Goal: Task Accomplishment & Management: Complete application form

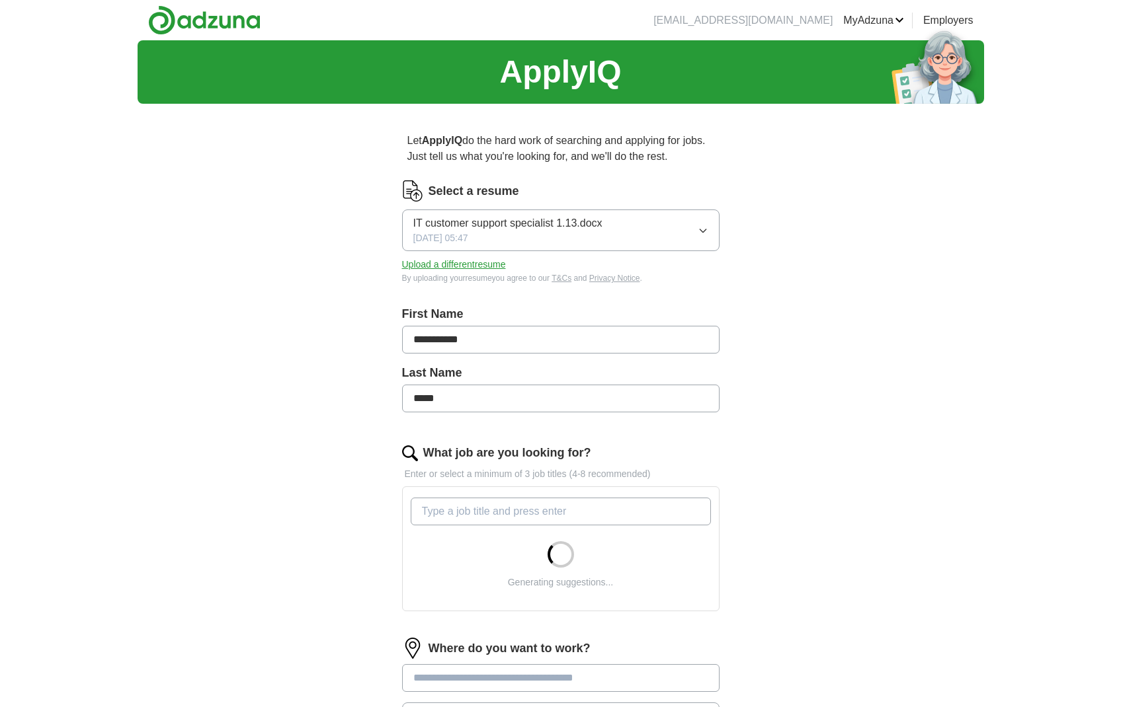
click at [609, 222] on button "IT customer support specialist 1.13.docx [DATE] 05:47" at bounding box center [560, 231] width 317 height 42
click at [675, 231] on button "IT customer support specialist 1.13.docx [DATE] 05:47" at bounding box center [560, 231] width 317 height 42
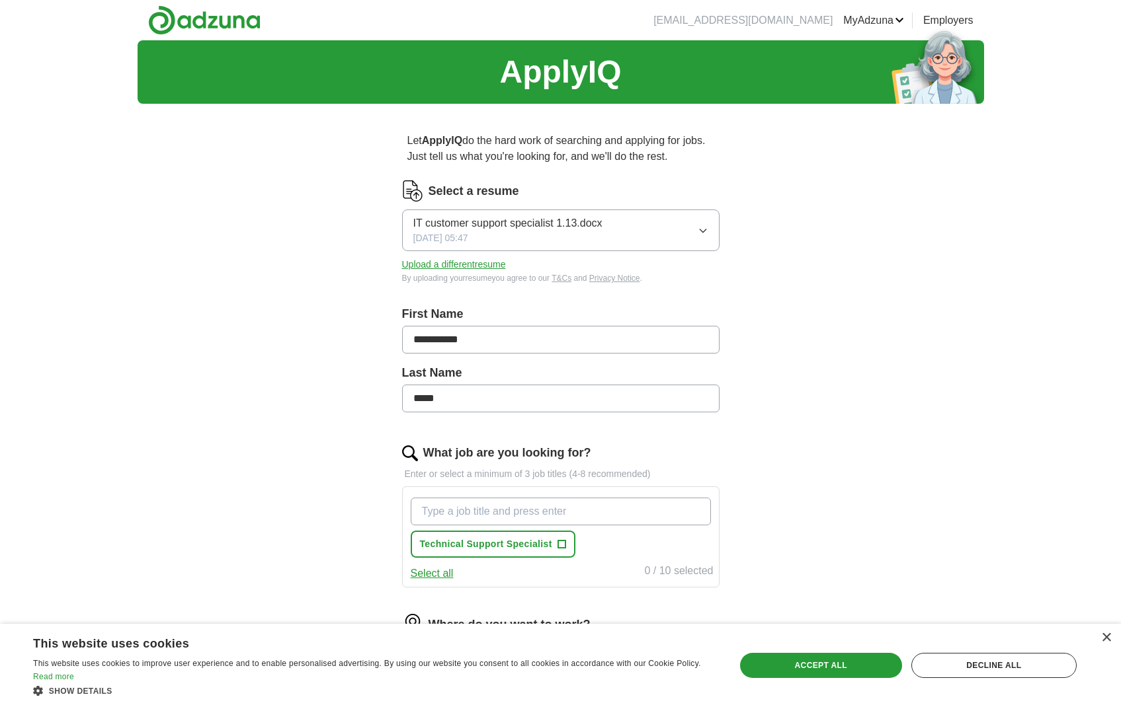
click at [487, 265] on button "Upload a different resume" at bounding box center [454, 265] width 104 height 14
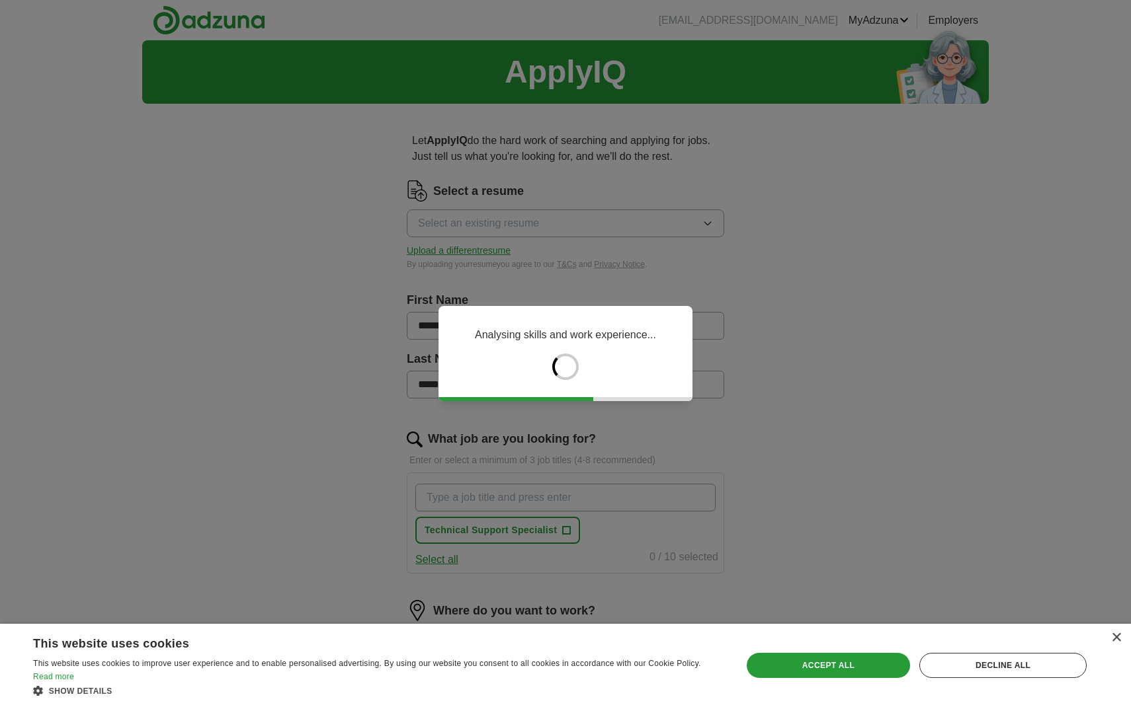
click at [910, 459] on div "Analysing skills and work experience..." at bounding box center [565, 353] width 1131 height 707
click at [837, 660] on div "Accept all" at bounding box center [827, 665] width 163 height 25
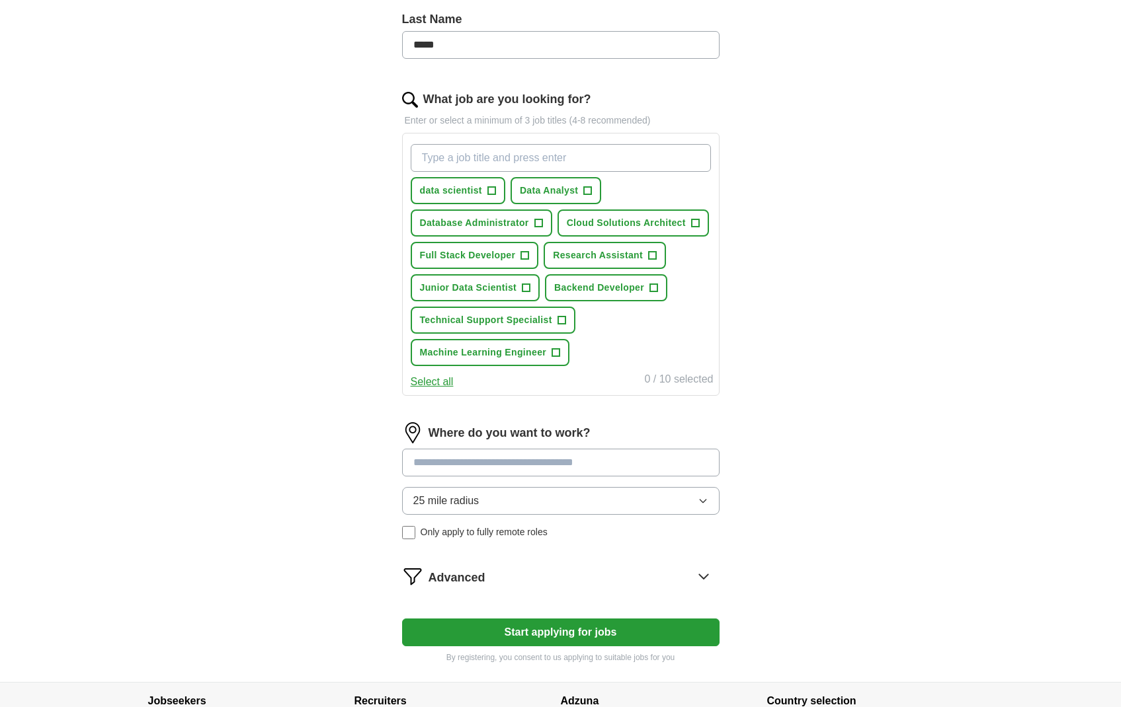
scroll to position [462, 0]
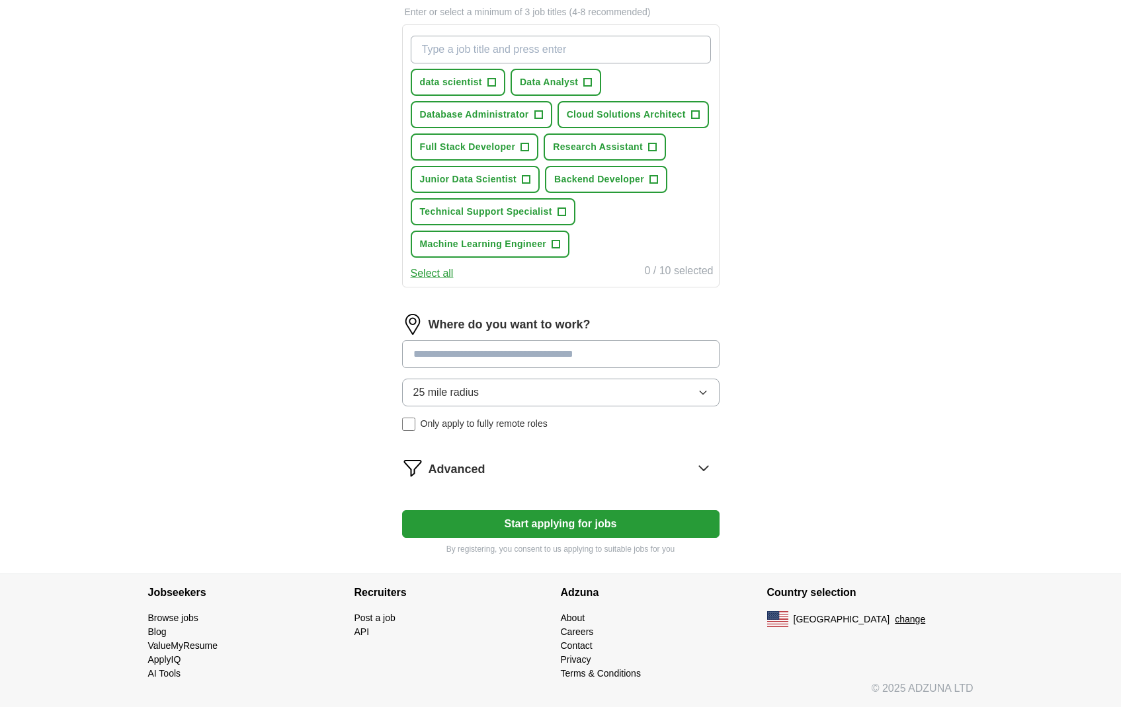
click at [543, 520] on button "Start applying for jobs" at bounding box center [560, 524] width 317 height 28
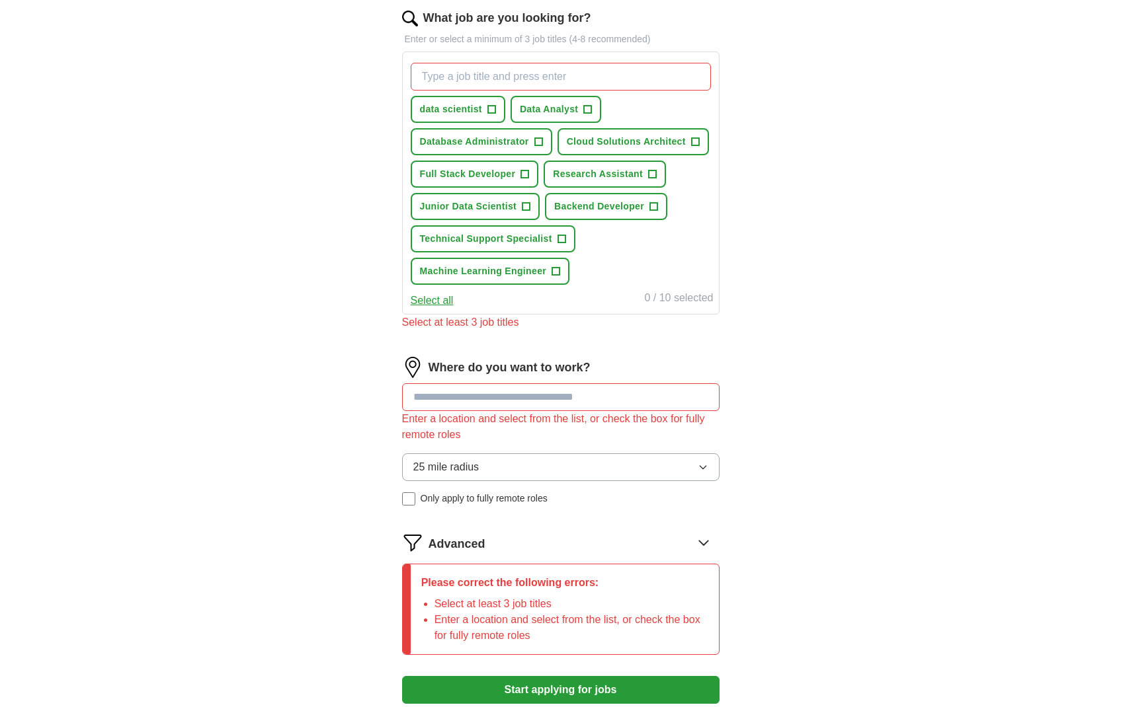
scroll to position [426, 0]
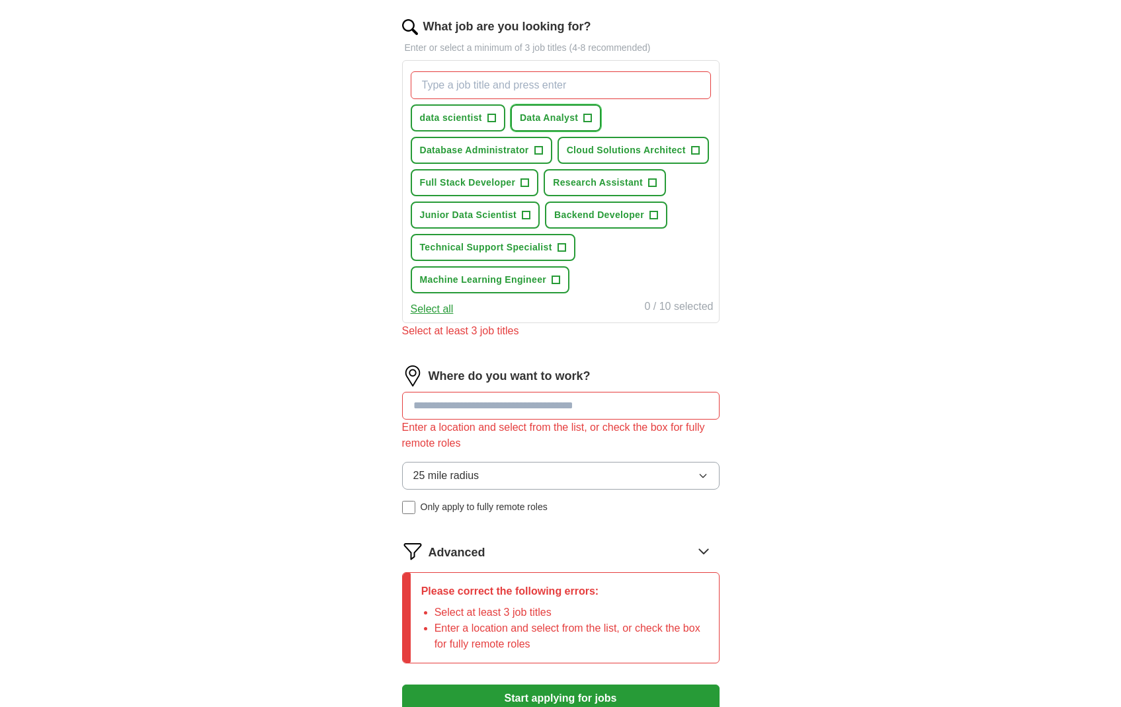
click at [557, 113] on span "Data Analyst" at bounding box center [549, 118] width 59 height 14
click at [484, 214] on span "Junior Data Scientist" at bounding box center [468, 215] width 97 height 14
click at [479, 119] on span "data scientist" at bounding box center [451, 118] width 62 height 14
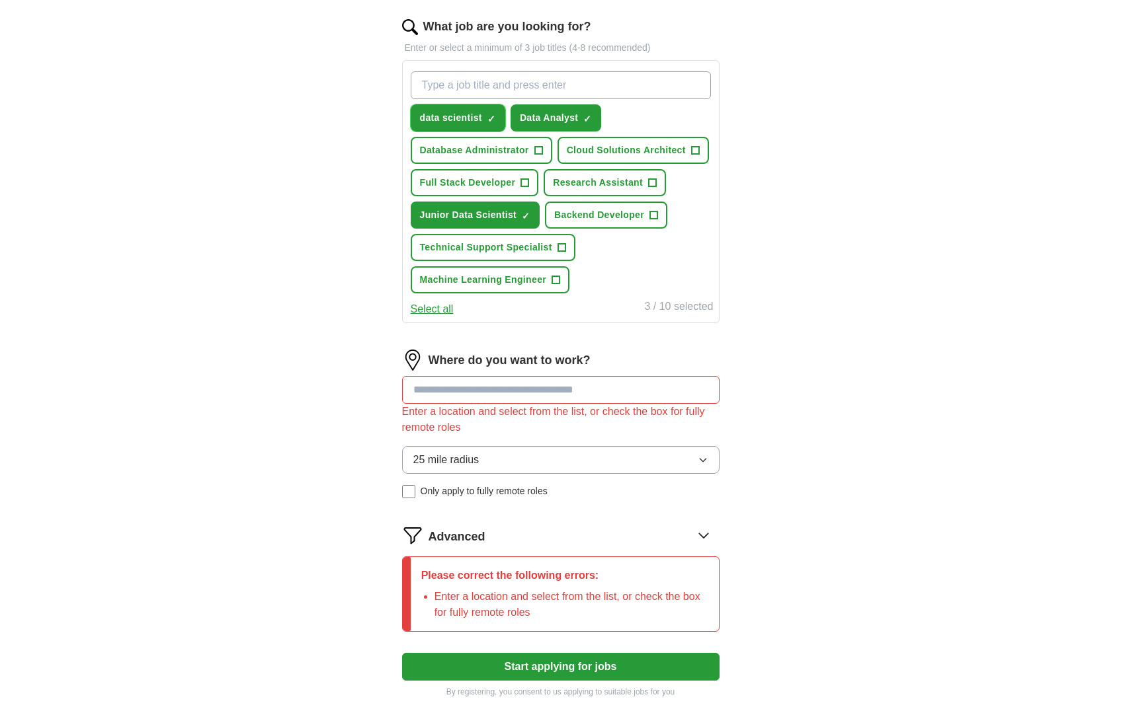
click at [479, 119] on span "data scientist" at bounding box center [451, 118] width 62 height 14
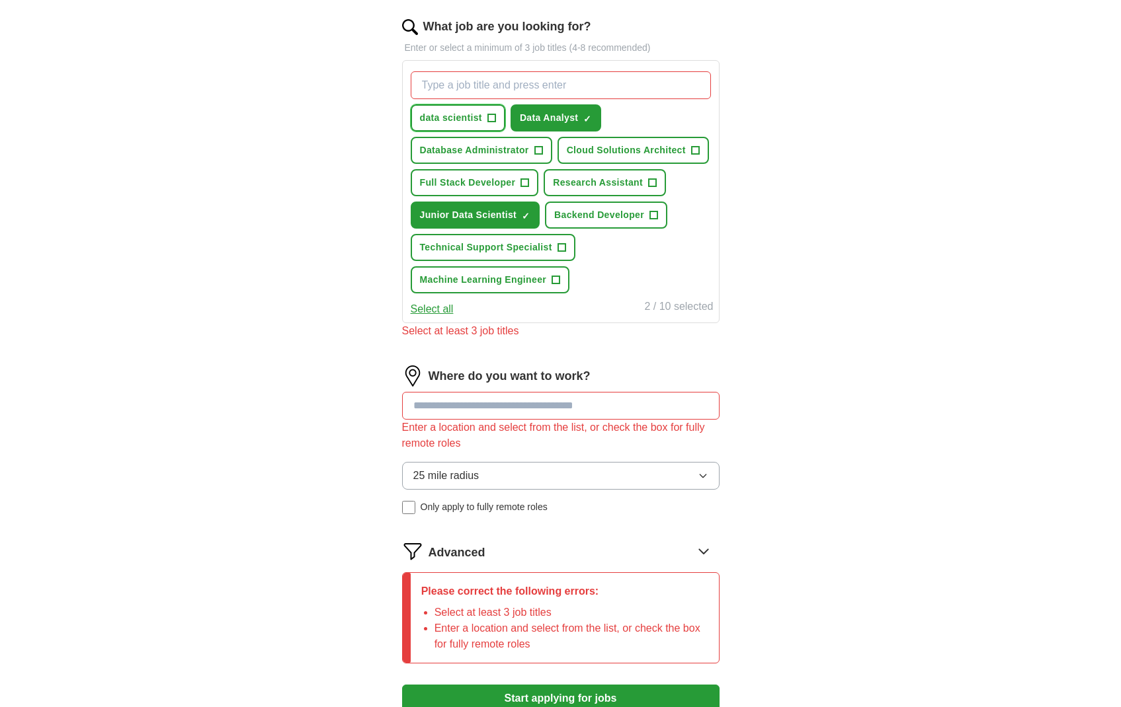
click at [487, 114] on button "data scientist +" at bounding box center [458, 117] width 95 height 27
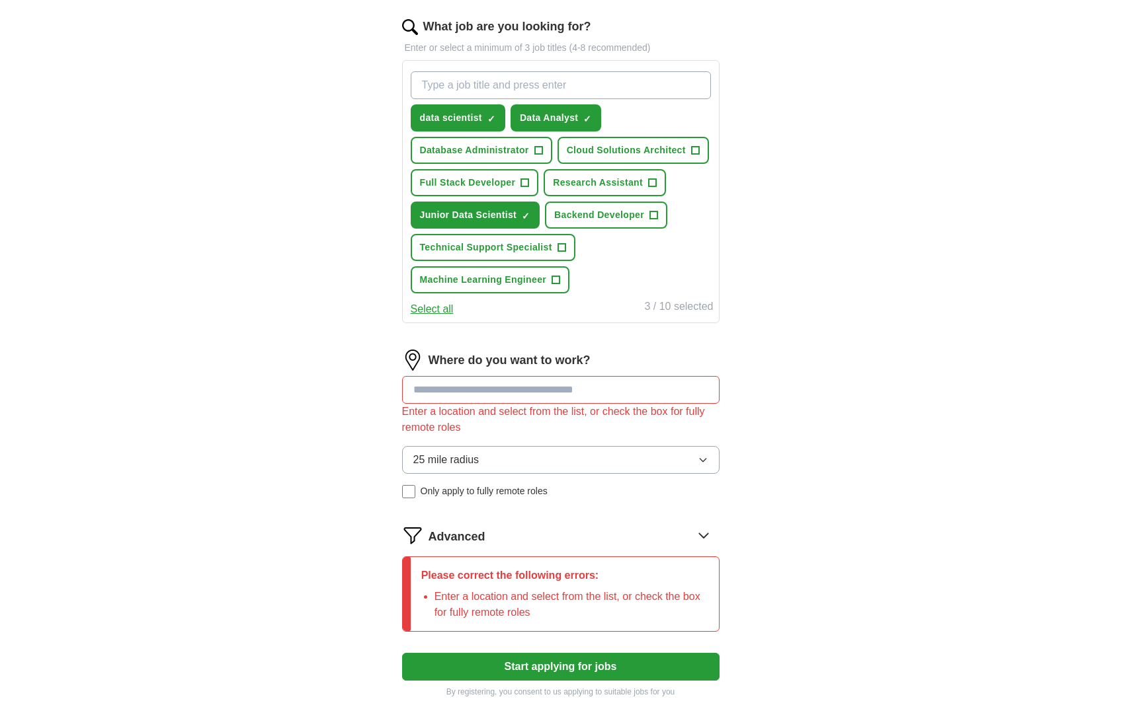
click at [533, 383] on input at bounding box center [560, 390] width 317 height 28
type input "*"
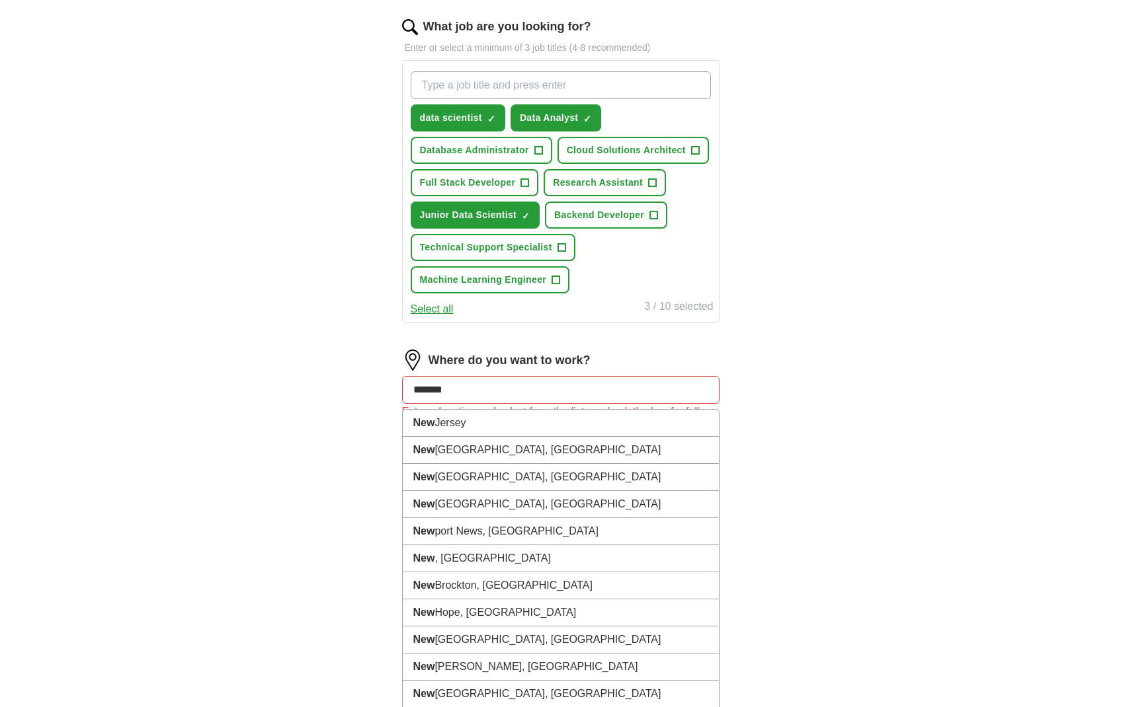
type input "********"
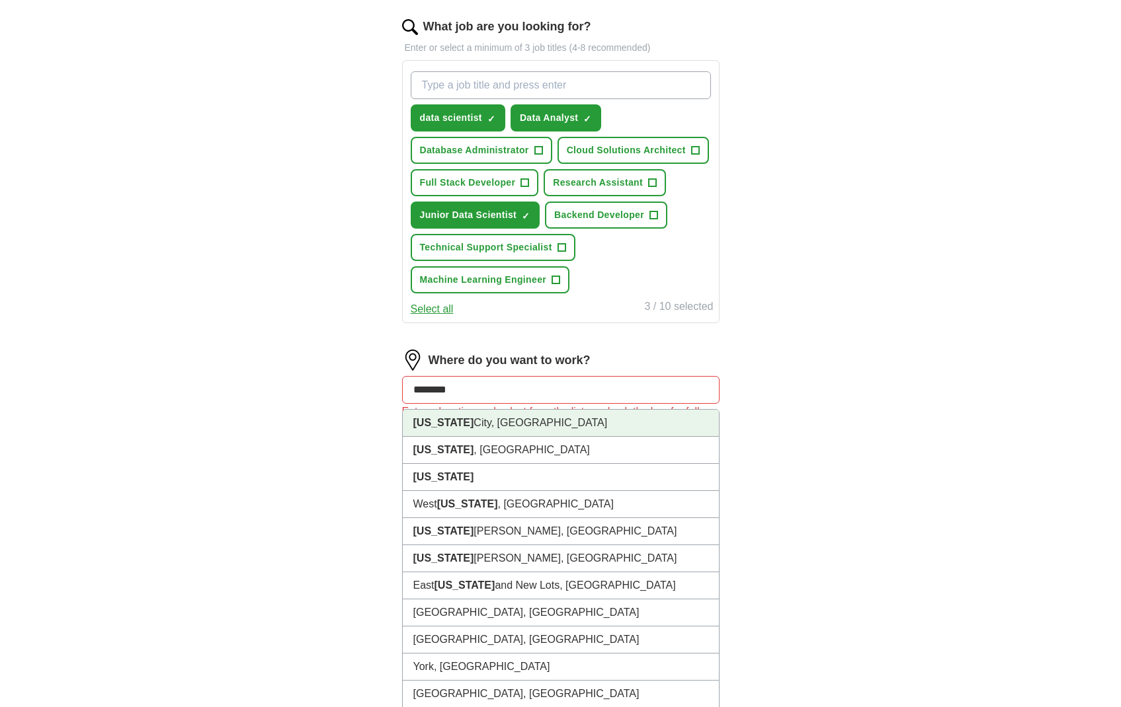
click at [503, 430] on li "[US_STATE][GEOGRAPHIC_DATA], [GEOGRAPHIC_DATA]" at bounding box center [561, 423] width 316 height 27
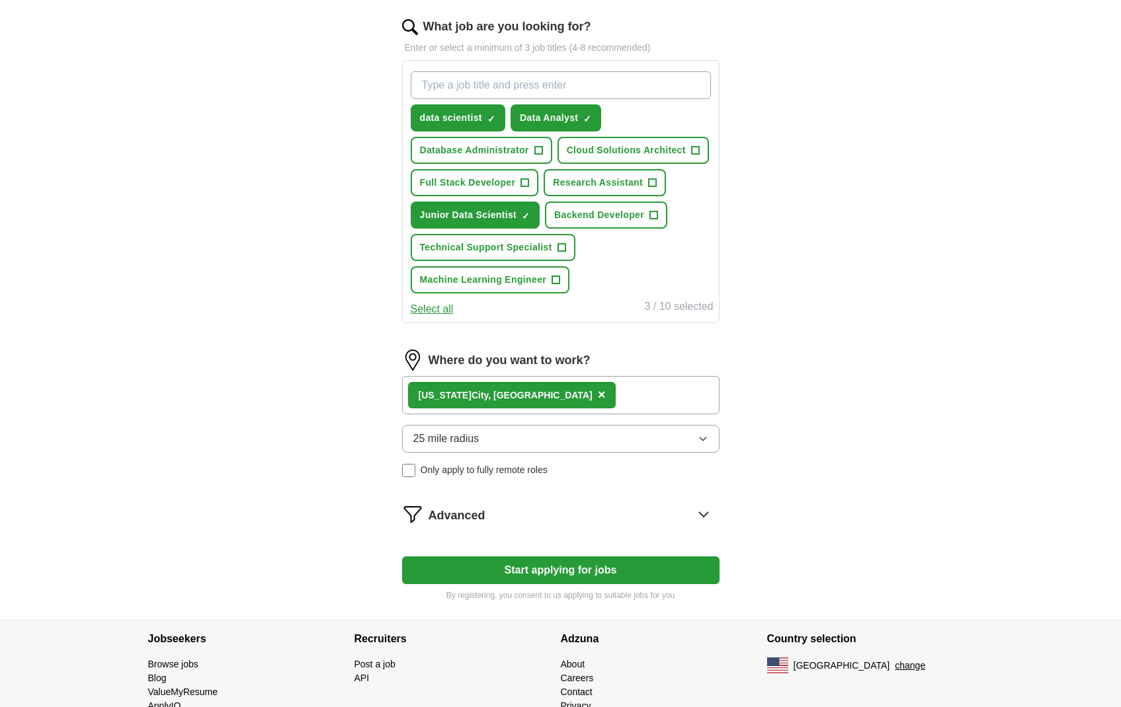
click at [557, 401] on div "[US_STATE][GEOGRAPHIC_DATA], [GEOGRAPHIC_DATA] ×" at bounding box center [560, 395] width 317 height 38
click at [530, 561] on button "Start applying for jobs" at bounding box center [560, 571] width 317 height 28
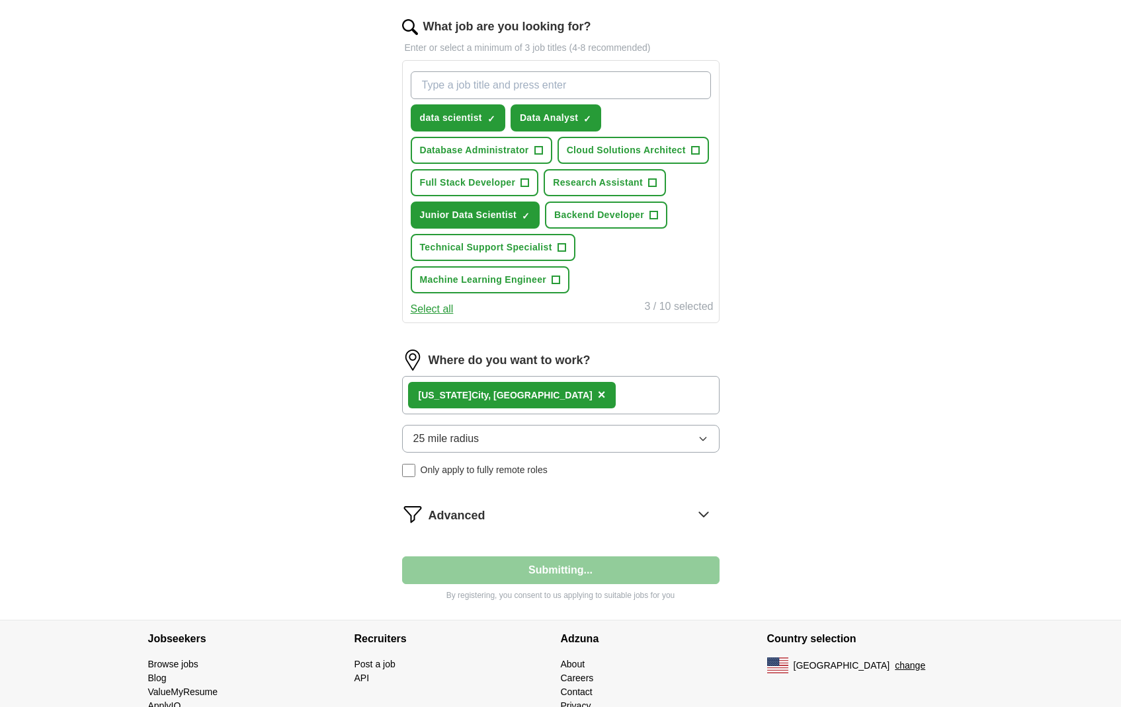
select select "**"
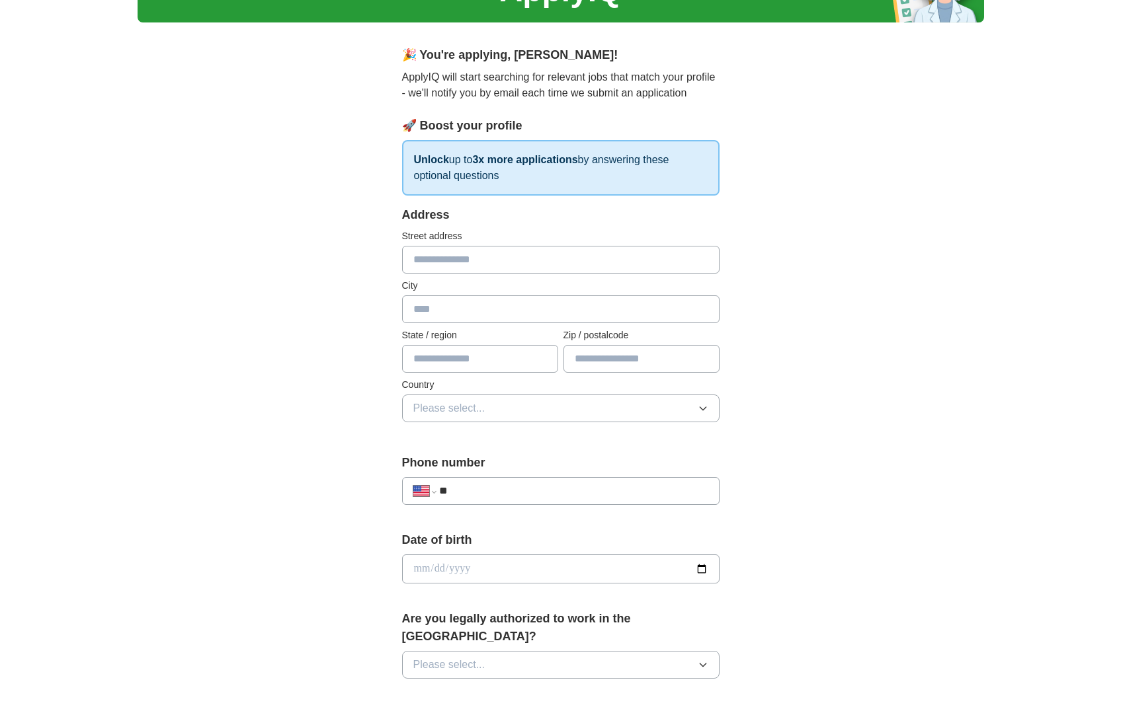
scroll to position [0, 0]
